Goal: Information Seeking & Learning: Learn about a topic

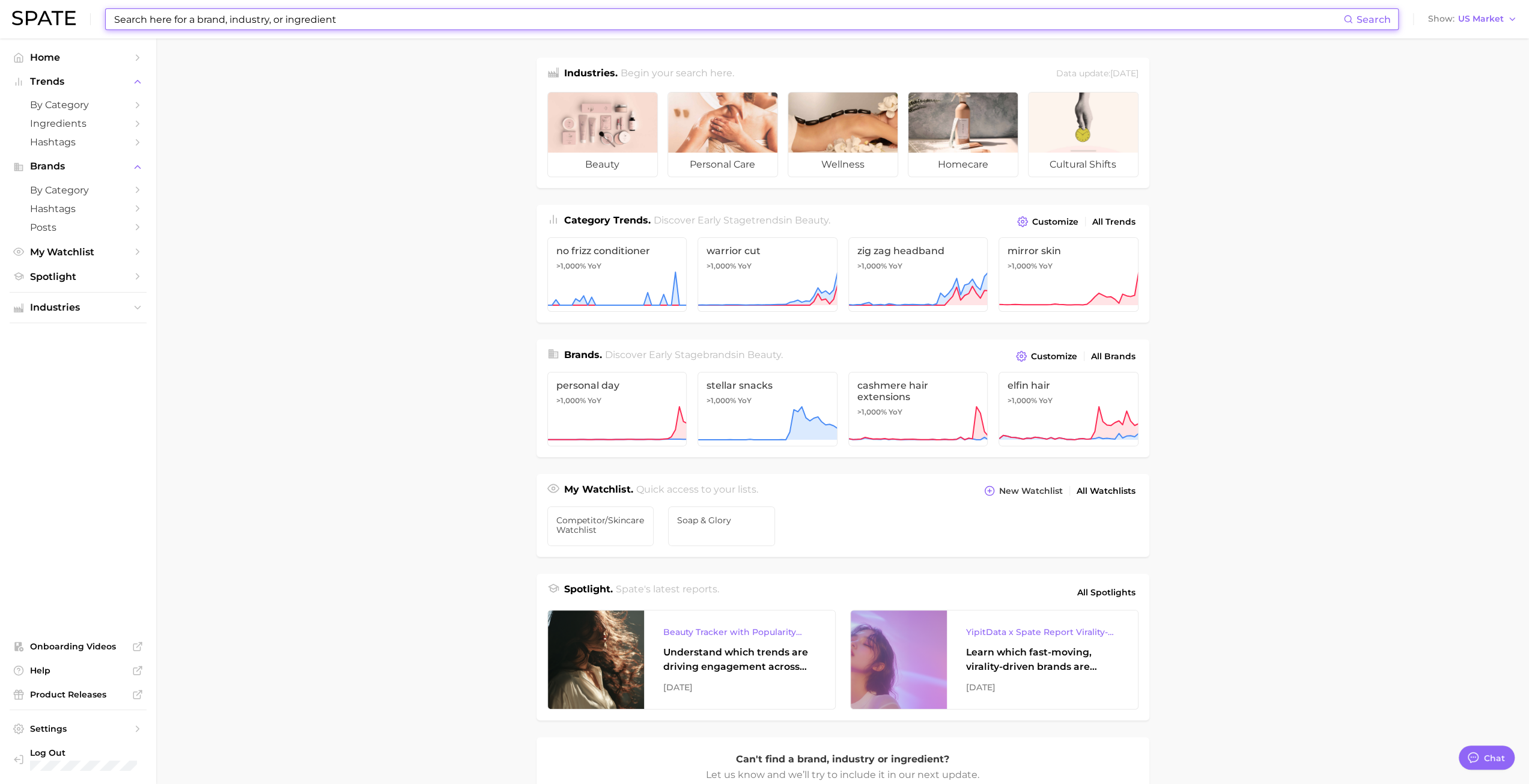
click at [143, 22] on input at bounding box center [728, 19] width 1230 height 21
click at [144, 17] on input at bounding box center [728, 19] width 1230 height 21
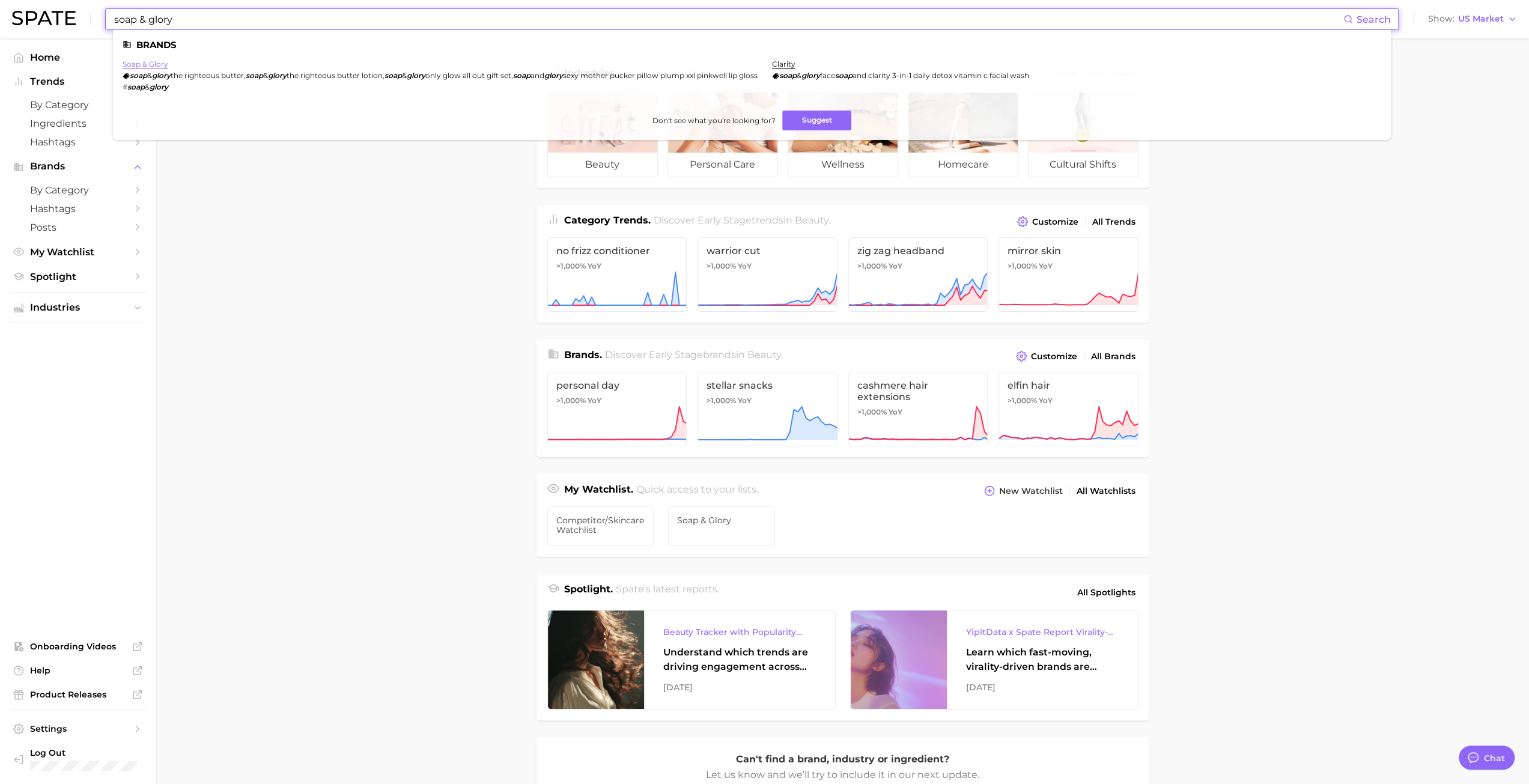
type input "soap & glory"
click at [144, 64] on link "soap & glory" at bounding box center [144, 64] width 45 height 9
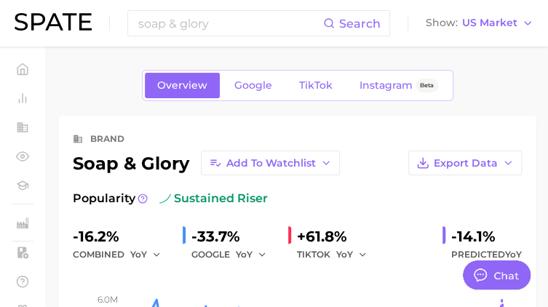
type textarea "x"
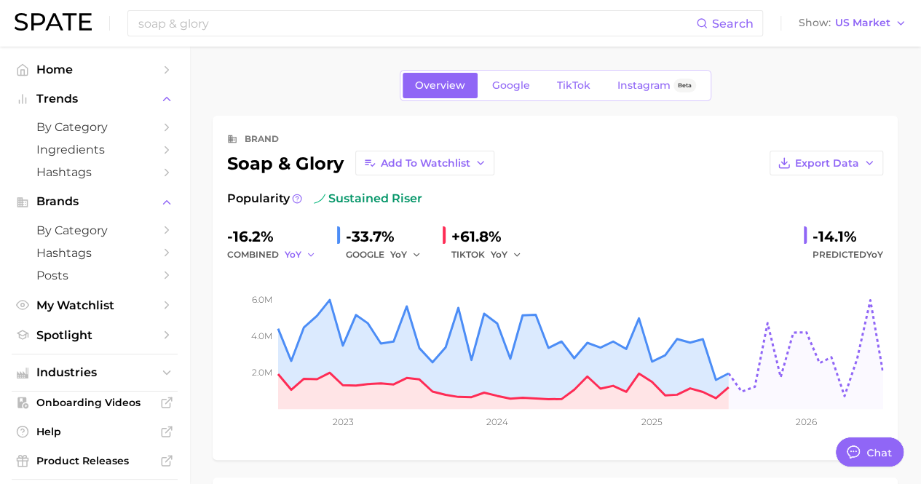
click at [301, 254] on button "YoY" at bounding box center [300, 254] width 31 height 17
click at [204, 324] on button "MoM" at bounding box center [245, 330] width 160 height 26
click at [403, 254] on span "YoY" at bounding box center [398, 254] width 17 height 12
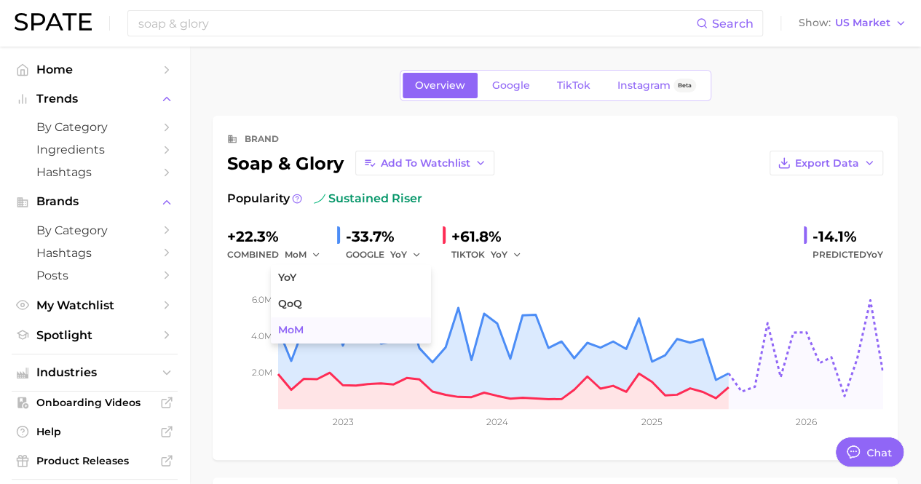
click at [312, 324] on button "MoM" at bounding box center [351, 330] width 160 height 26
click at [472, 253] on div "TIKTOK YoY" at bounding box center [491, 254] width 80 height 17
click at [505, 255] on span "YoY" at bounding box center [498, 254] width 17 height 12
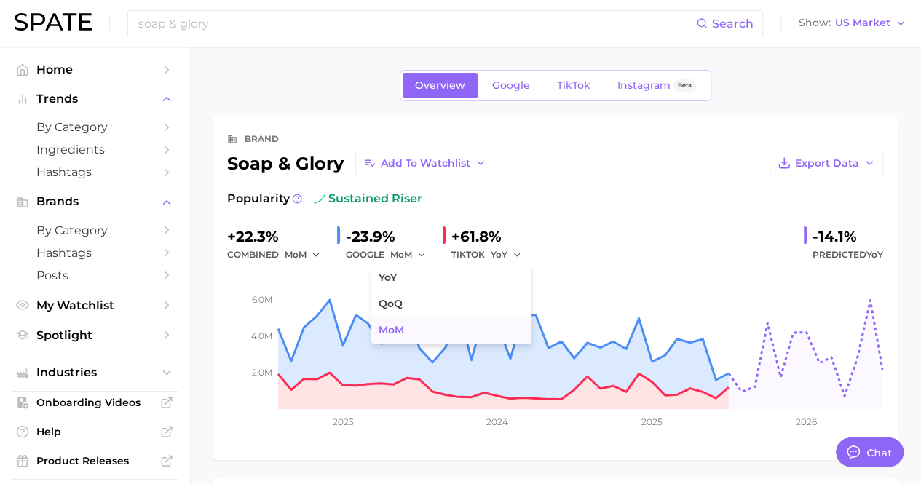
click at [431, 325] on button "MoM" at bounding box center [451, 330] width 160 height 26
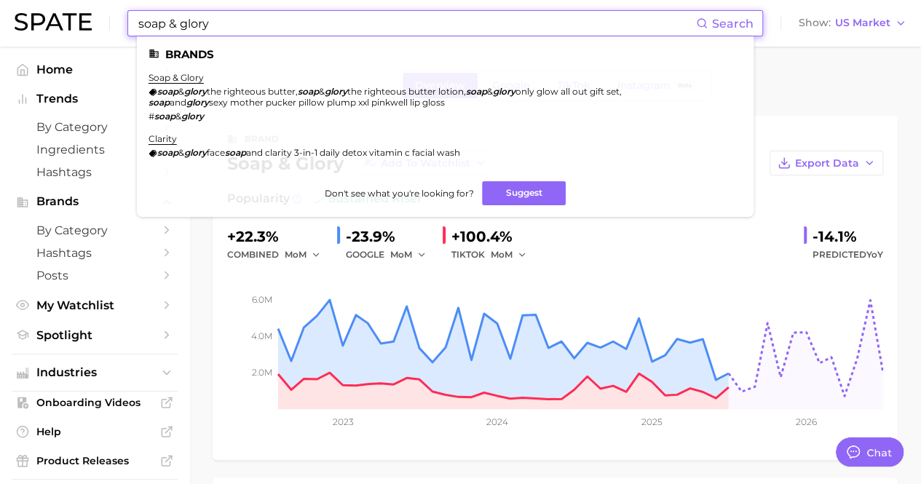
click at [212, 17] on input "soap & glory" at bounding box center [416, 23] width 559 height 25
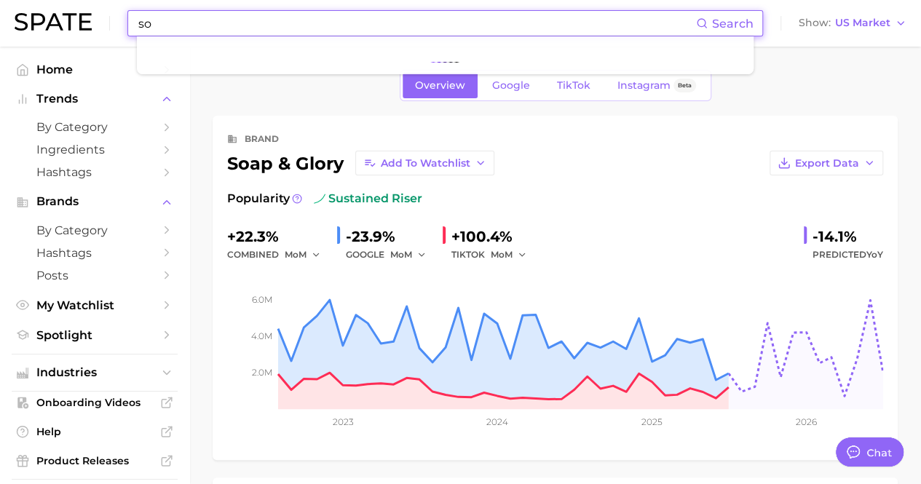
type input "s"
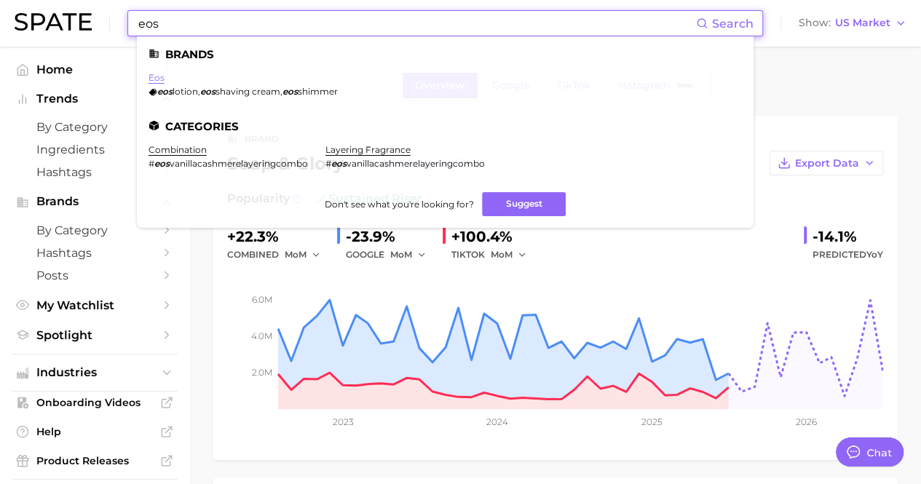
click at [156, 73] on link "eos" at bounding box center [156, 77] width 16 height 11
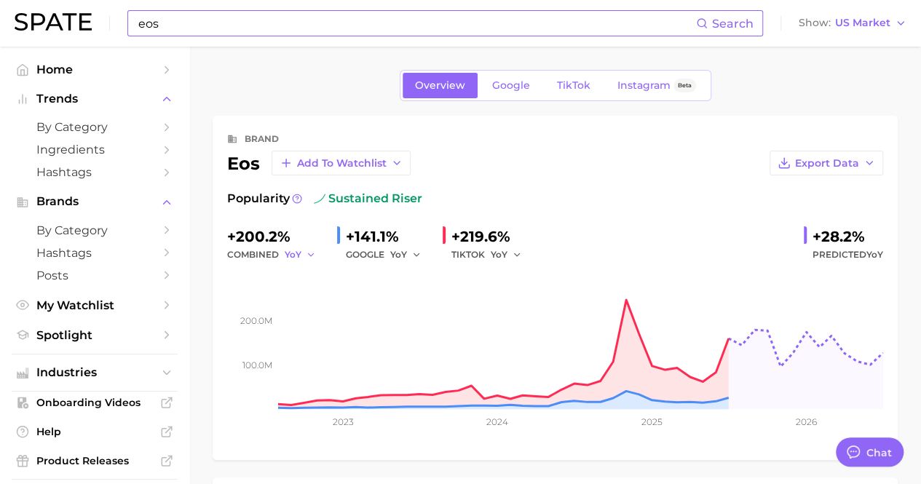
click at [299, 258] on span "YoY" at bounding box center [293, 254] width 17 height 12
click at [237, 330] on button "MoM" at bounding box center [245, 330] width 160 height 26
click at [401, 254] on span "YoY" at bounding box center [398, 254] width 17 height 12
click at [306, 336] on button "MoM" at bounding box center [351, 330] width 160 height 26
click at [470, 253] on div "TIKTOK YoY" at bounding box center [491, 254] width 80 height 17
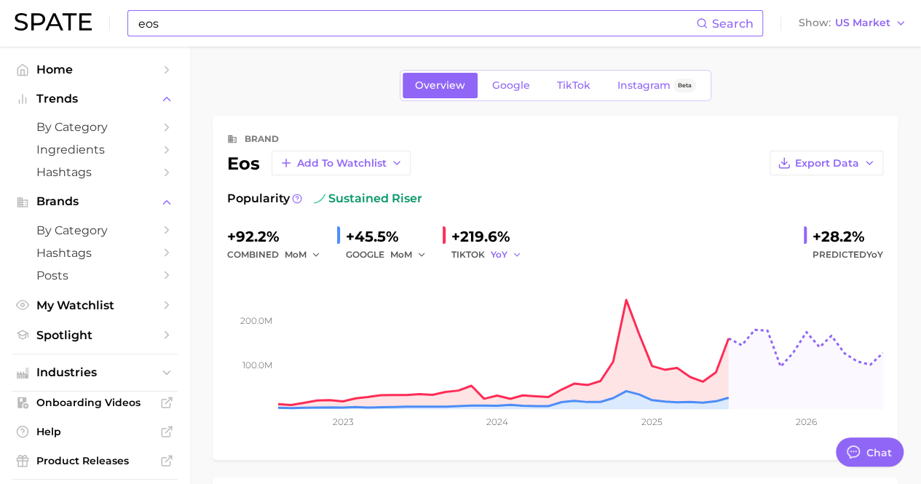
click at [492, 250] on span "YoY" at bounding box center [498, 254] width 17 height 12
click at [408, 327] on button "MoM" at bounding box center [451, 330] width 160 height 26
click at [202, 23] on input "eos" at bounding box center [416, 23] width 559 height 25
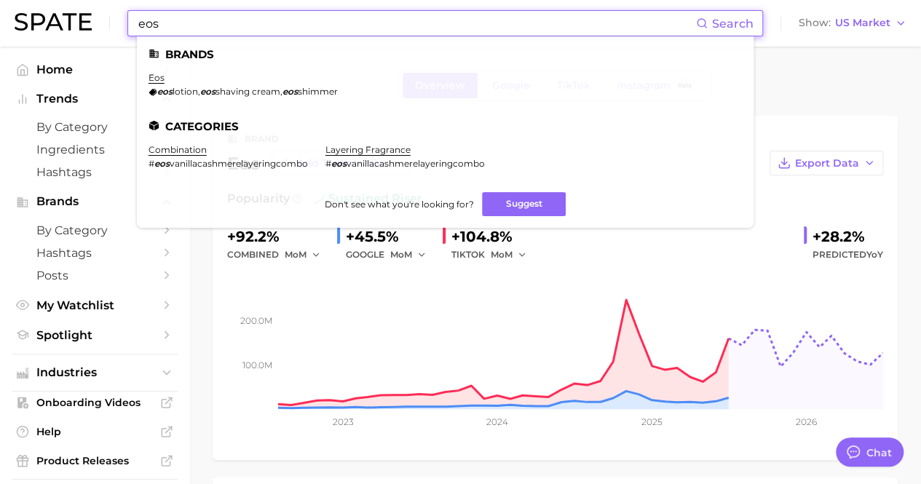
click at [202, 23] on input "eos" at bounding box center [416, 23] width 559 height 25
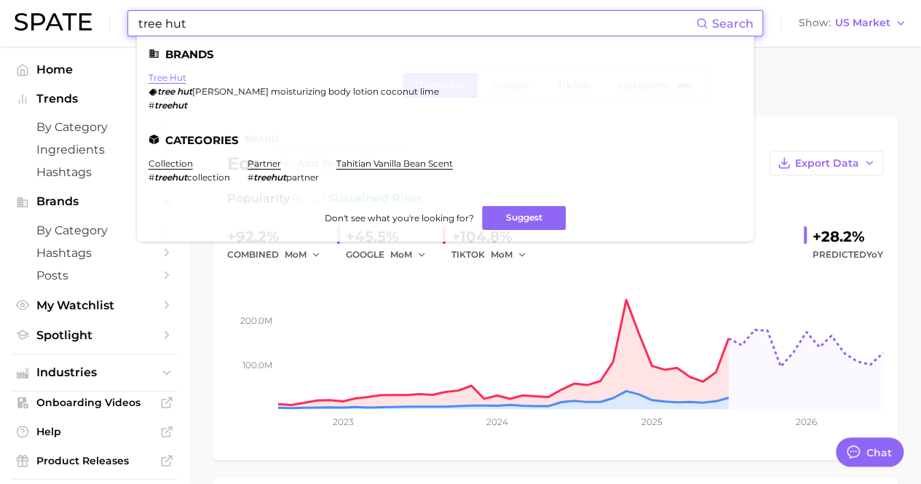
type input "tree hut"
click at [178, 82] on link "tree hut" at bounding box center [167, 77] width 38 height 11
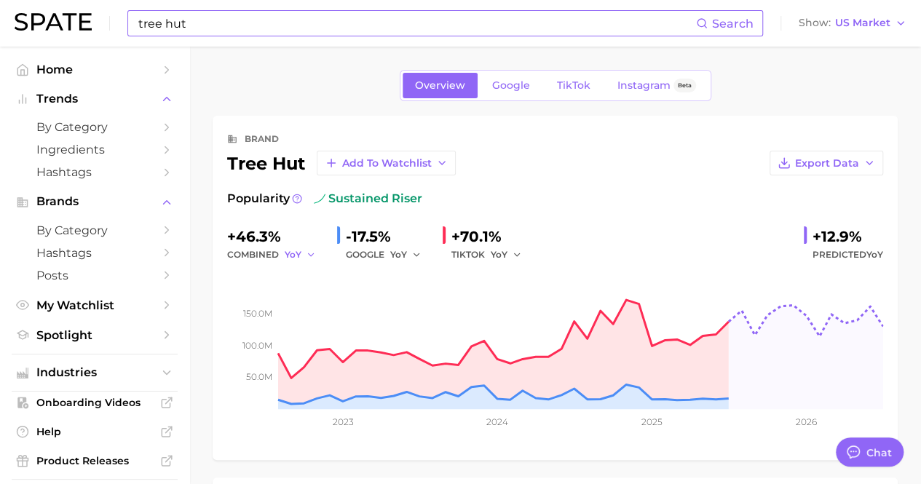
click at [303, 250] on button "YoY" at bounding box center [300, 254] width 31 height 17
click at [240, 324] on button "MoM" at bounding box center [245, 330] width 160 height 26
click at [380, 255] on div "GOOGLE YoY" at bounding box center [388, 254] width 85 height 17
click at [410, 248] on button "YoY" at bounding box center [405, 254] width 31 height 17
click at [338, 317] on button "MoM" at bounding box center [351, 330] width 160 height 26
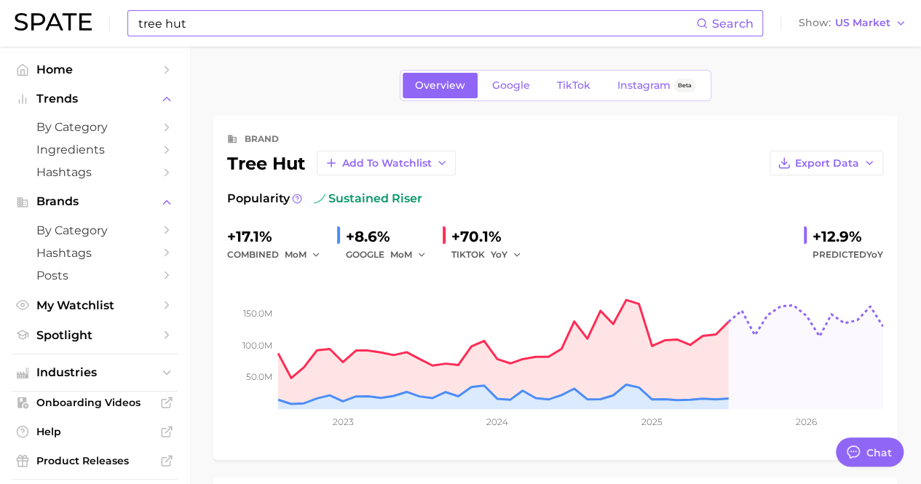
click at [483, 258] on div "TIKTOK YoY" at bounding box center [491, 254] width 80 height 17
click at [514, 246] on button "YoY" at bounding box center [505, 254] width 31 height 17
click at [422, 326] on button "MoM" at bounding box center [451, 330] width 160 height 26
